Goal: Register for event/course

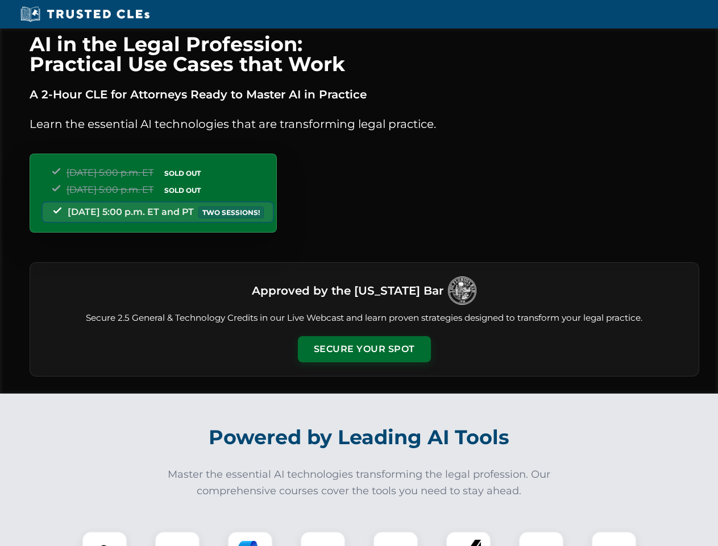
click at [364, 349] on button "Secure Your Spot" at bounding box center [364, 349] width 133 height 26
click at [105, 538] on img at bounding box center [104, 553] width 33 height 33
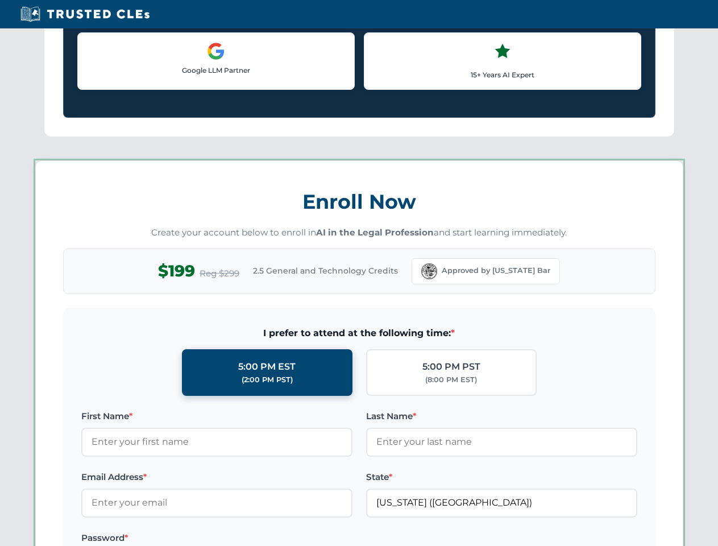
click at [250, 538] on label "Password *" at bounding box center [216, 538] width 271 height 14
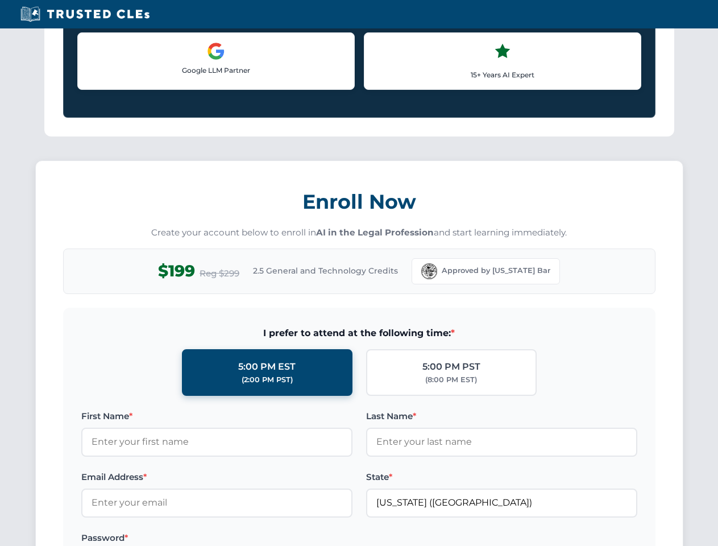
scroll to position [1116, 0]
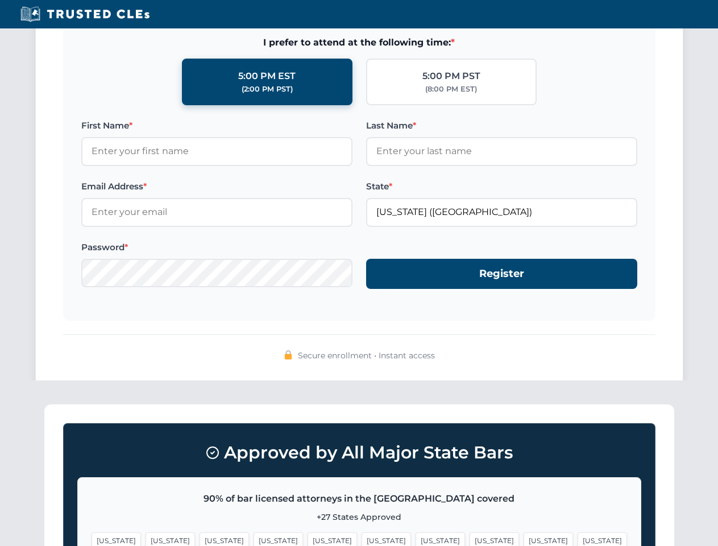
click at [524, 538] on span "[US_STATE]" at bounding box center [548, 540] width 49 height 16
